Goal: Find specific page/section: Find specific page/section

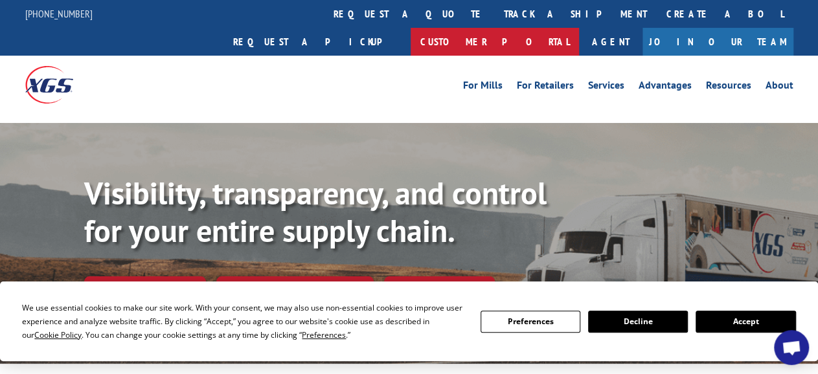
click at [579, 28] on link "Customer Portal" at bounding box center [495, 42] width 168 height 28
